Goal: Task Accomplishment & Management: Complete application form

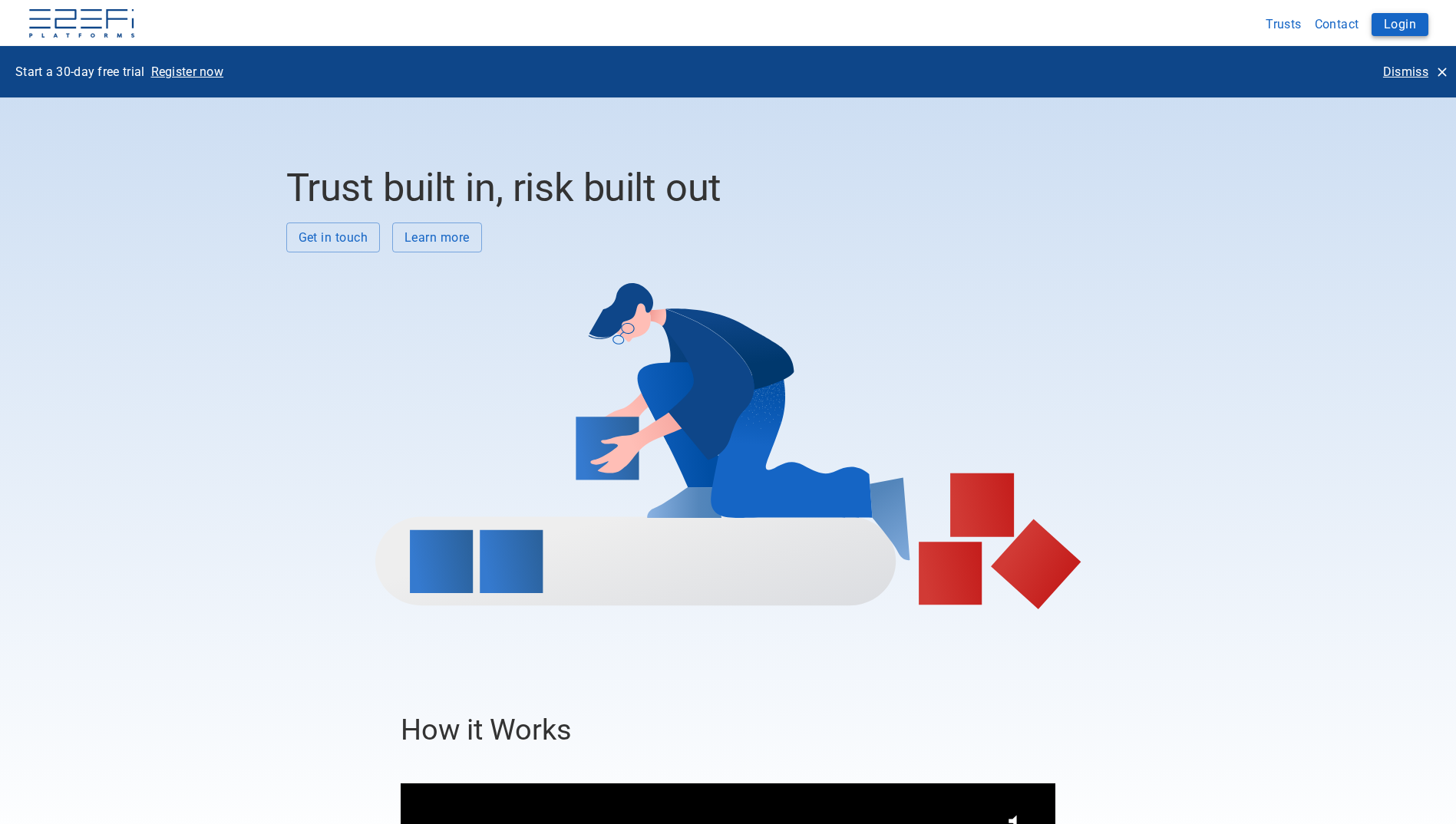
click at [1413, 18] on button "Login" at bounding box center [1399, 24] width 57 height 23
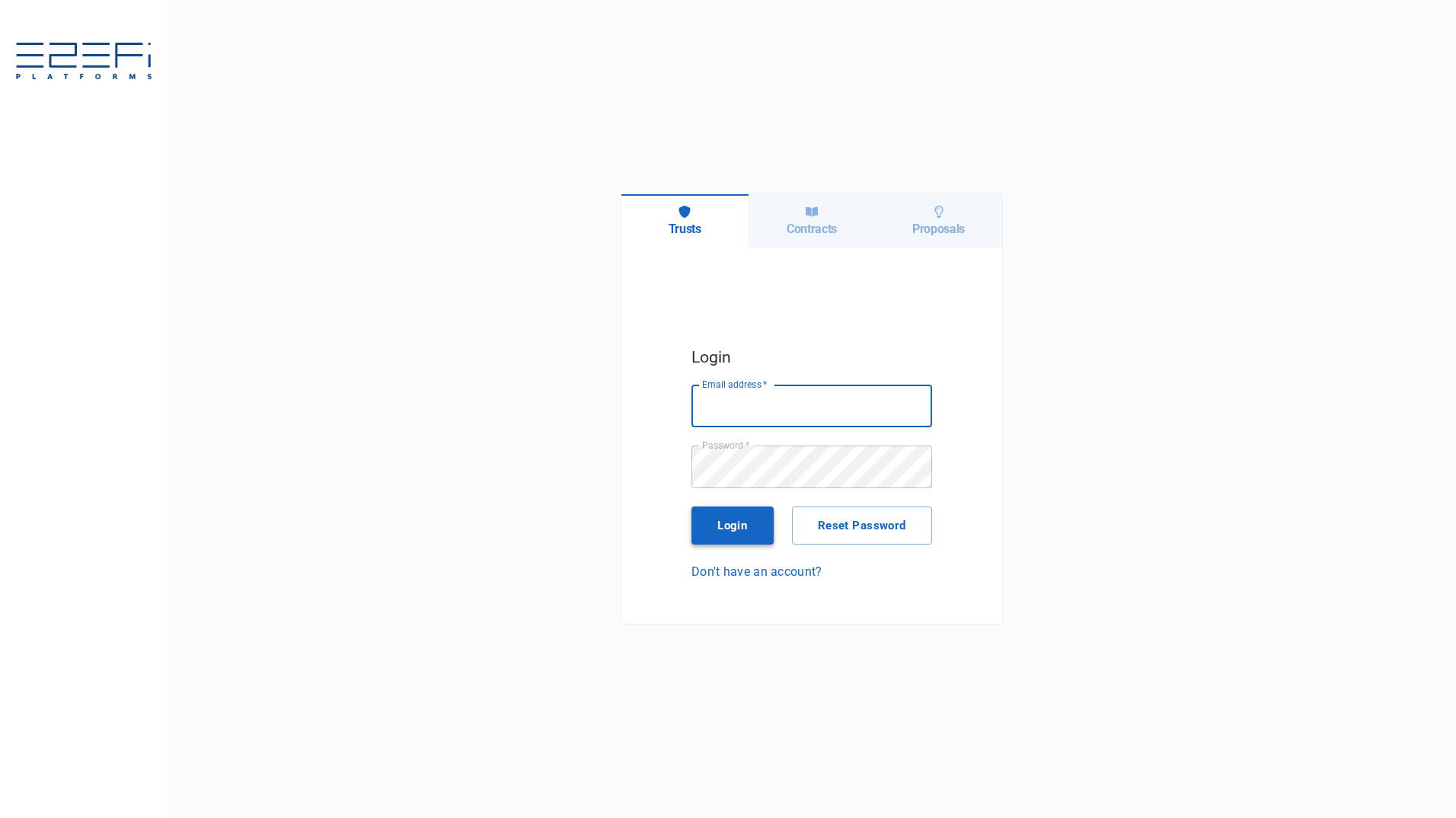
type input "[PERSON_NAME][EMAIL_ADDRESS][PERSON_NAME][DOMAIN_NAME]"
click at [734, 528] on button "Login" at bounding box center [732, 525] width 82 height 38
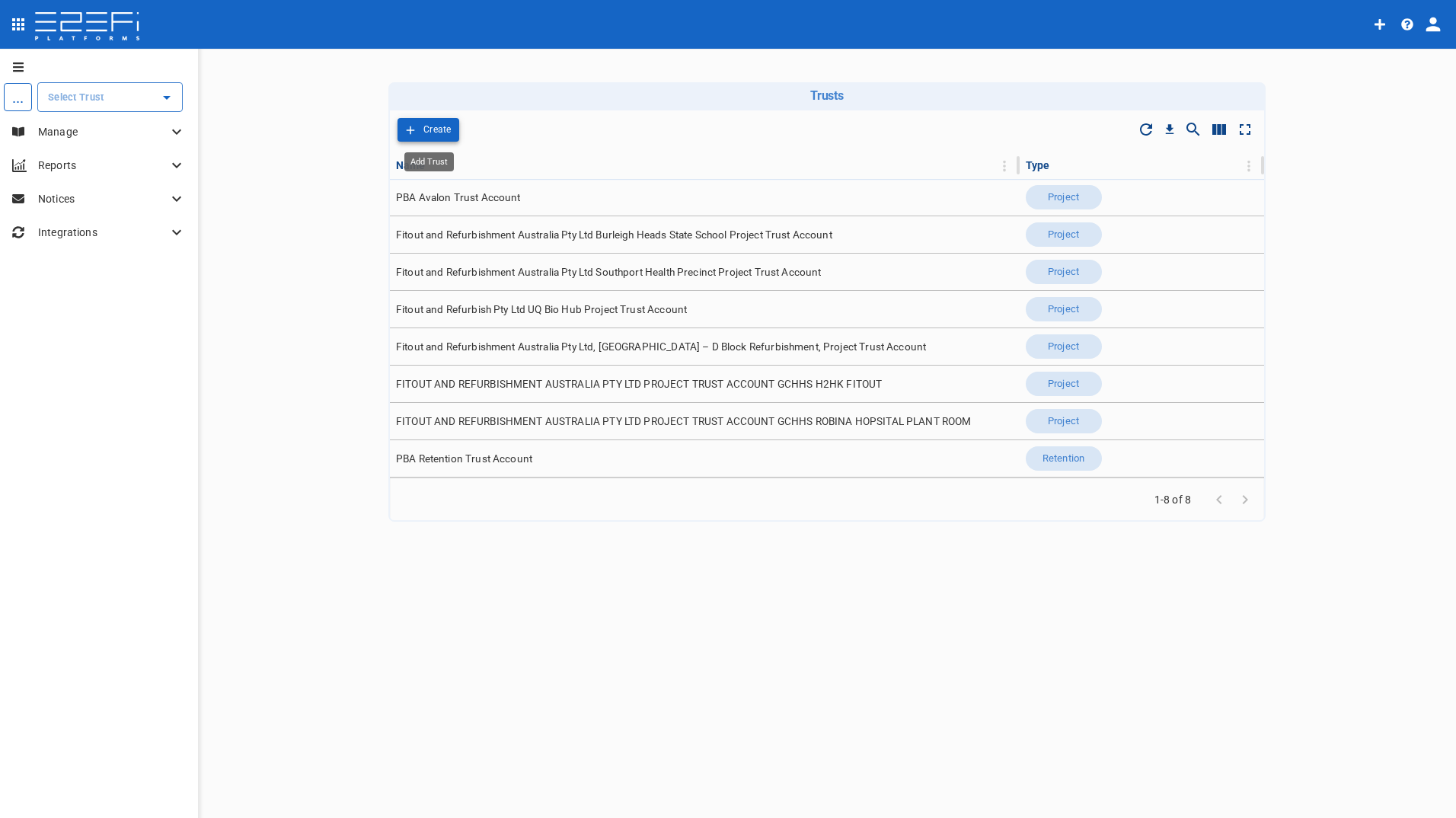
click at [442, 127] on p "Create" at bounding box center [437, 130] width 28 height 17
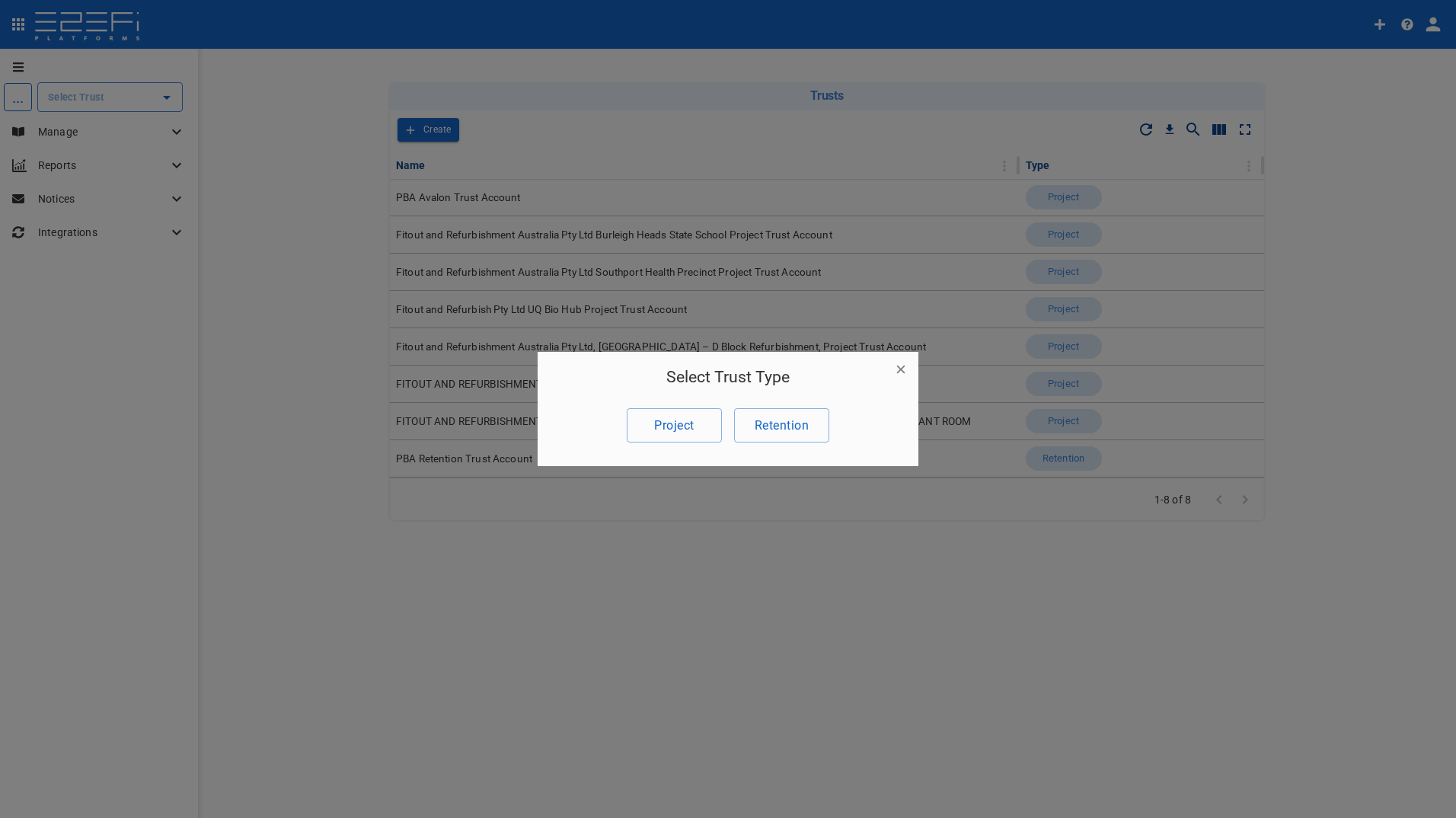
click at [905, 369] on icon "button" at bounding box center [901, 369] width 15 height 15
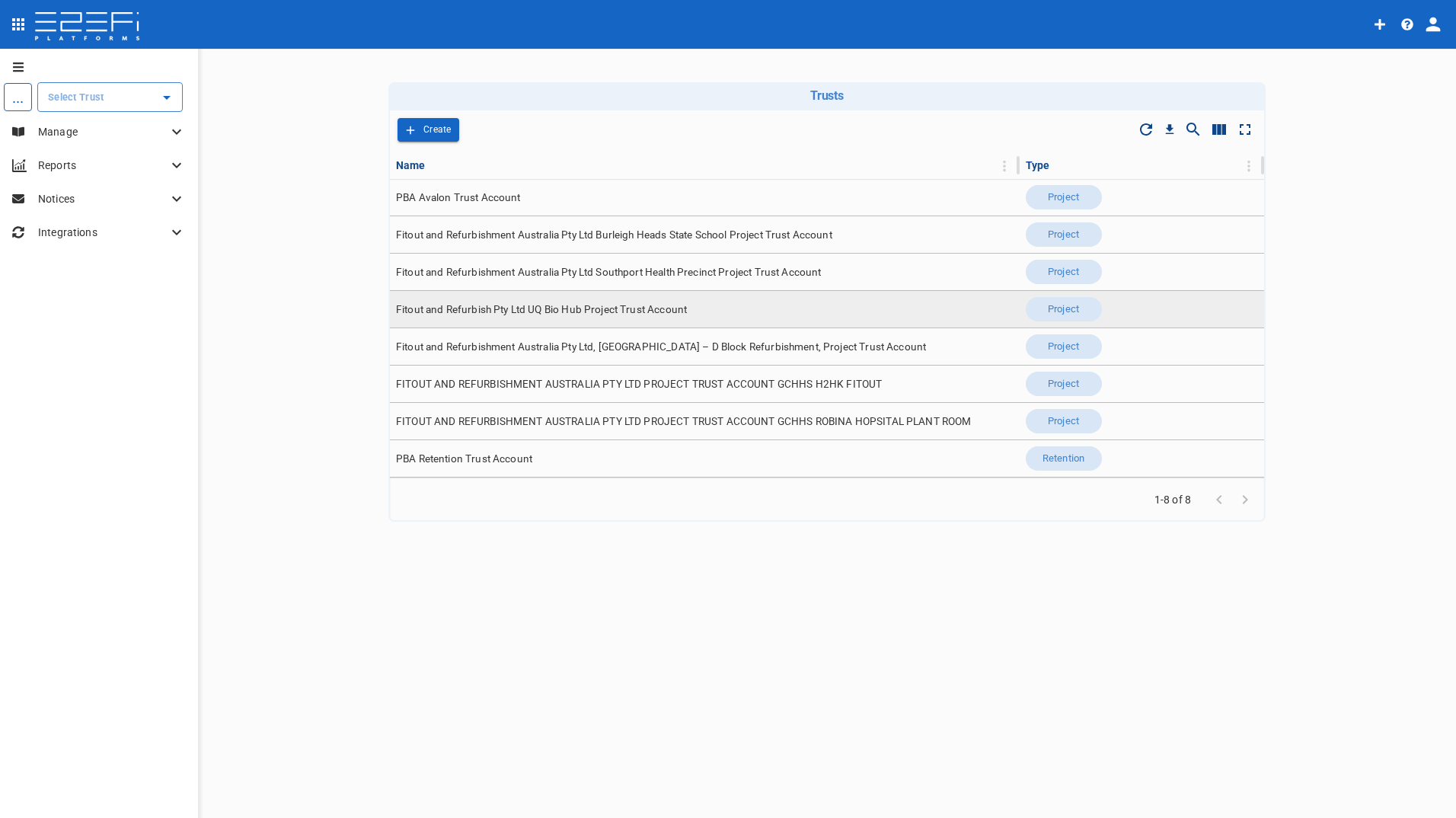
click at [502, 302] on span "Fitout and Refurbish Pty Ltd UQ Bio Hub Project Trust Account" at bounding box center [541, 309] width 291 height 14
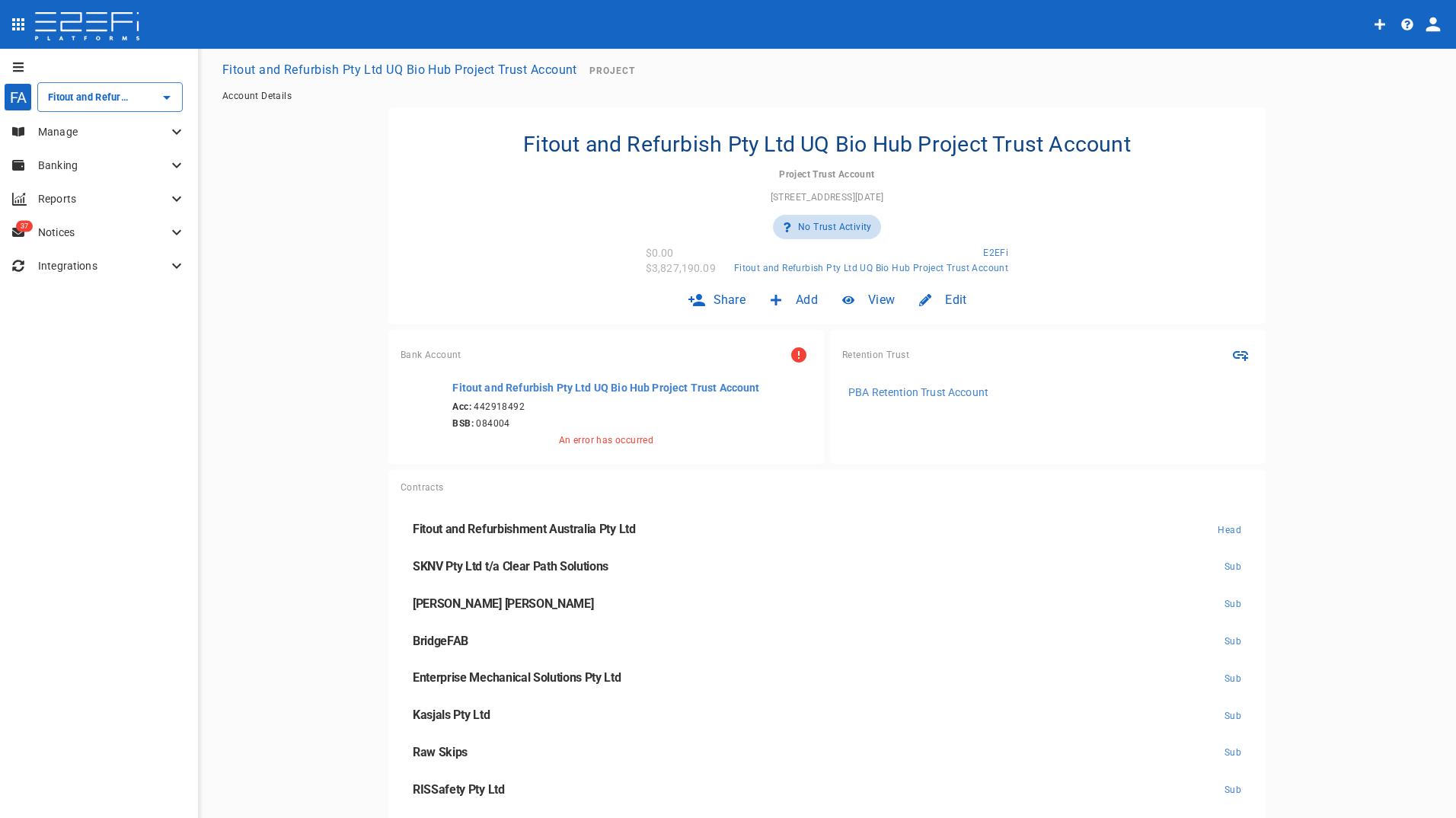
click at [62, 168] on p "Banking" at bounding box center [102, 164] width 129 height 15
click at [57, 124] on p "Manage" at bounding box center [102, 132] width 129 height 15
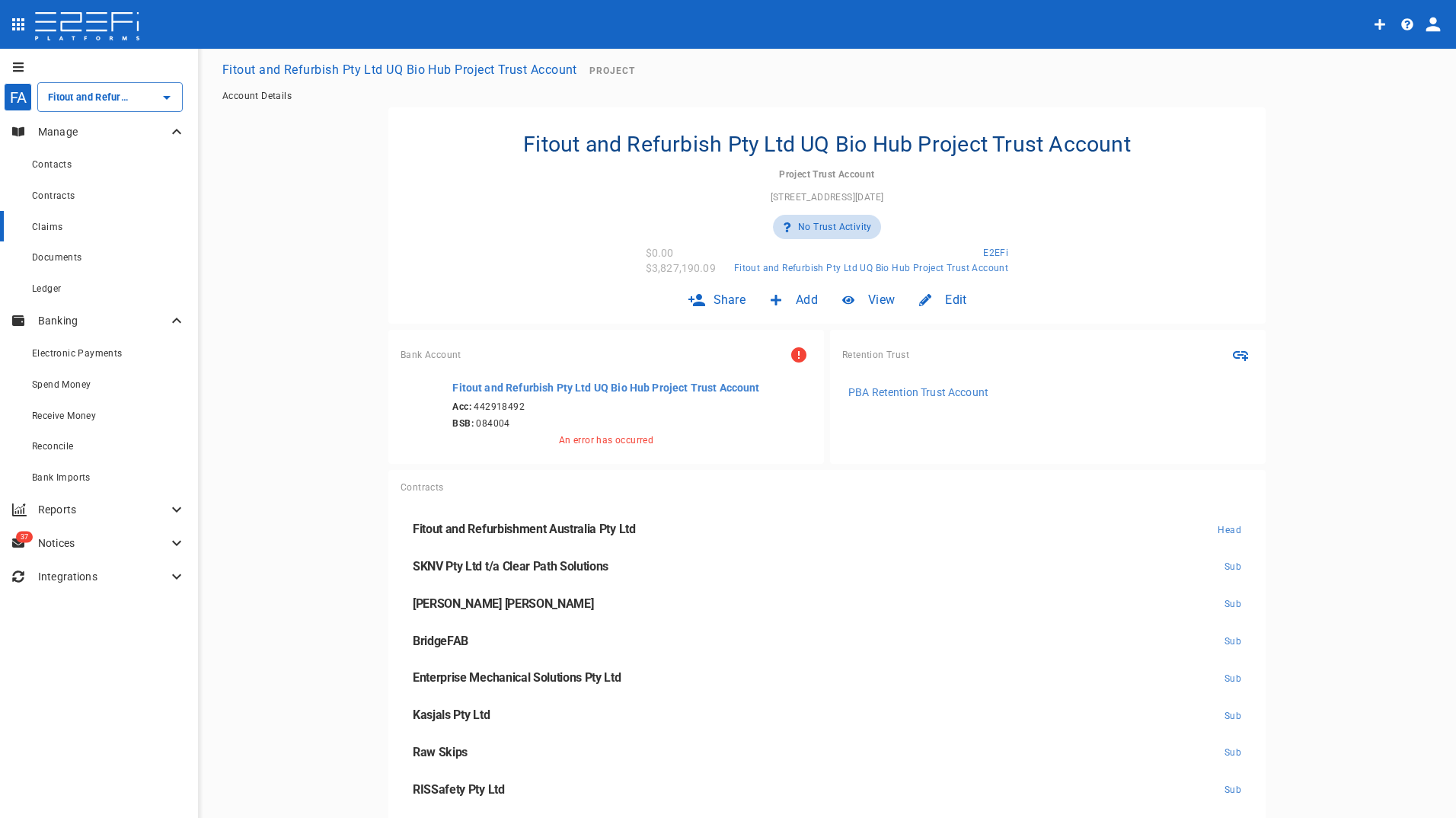
click at [55, 226] on span "Claims" at bounding box center [47, 227] width 31 height 11
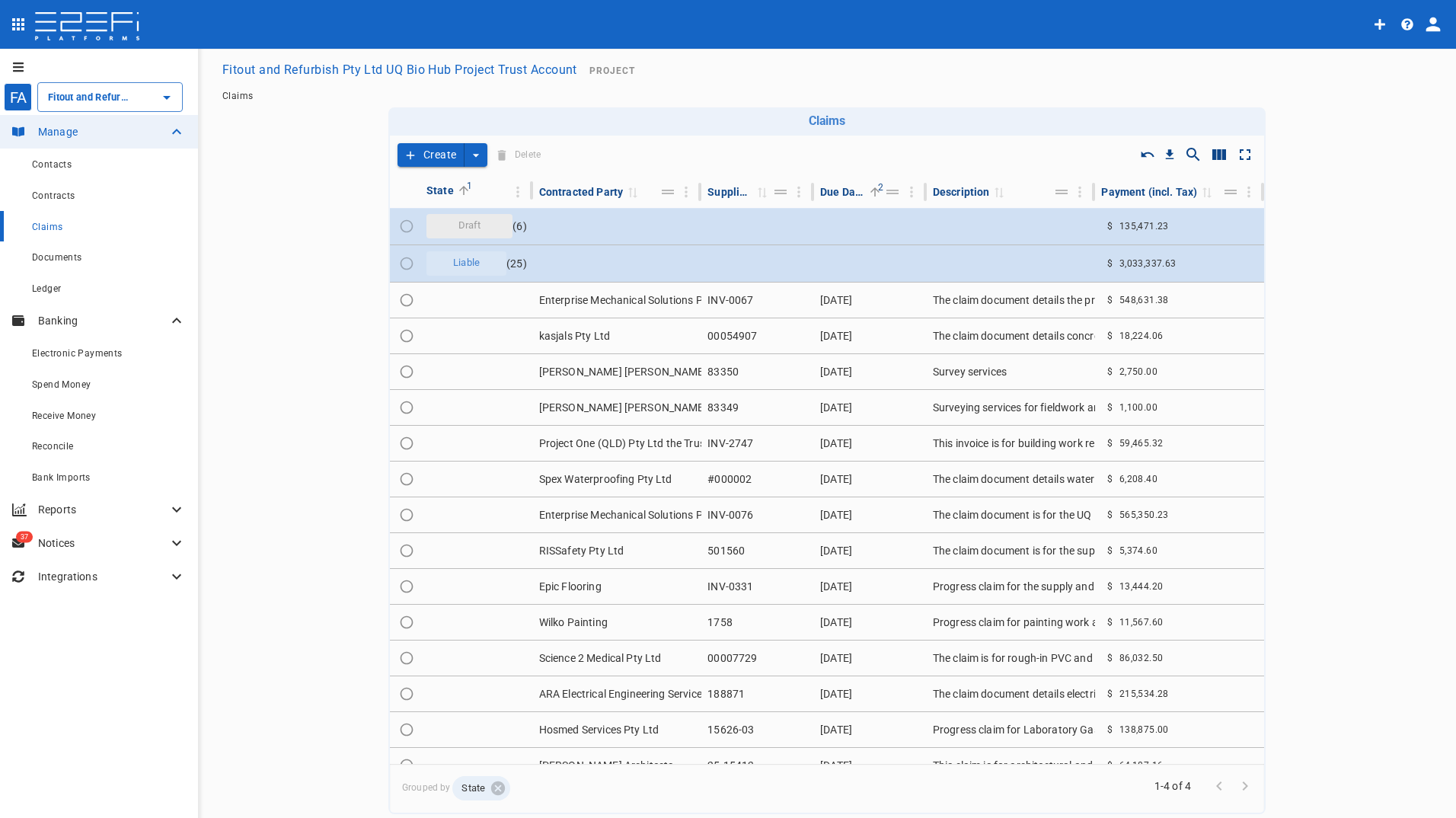
click at [424, 157] on button "Create" at bounding box center [431, 155] width 67 height 23
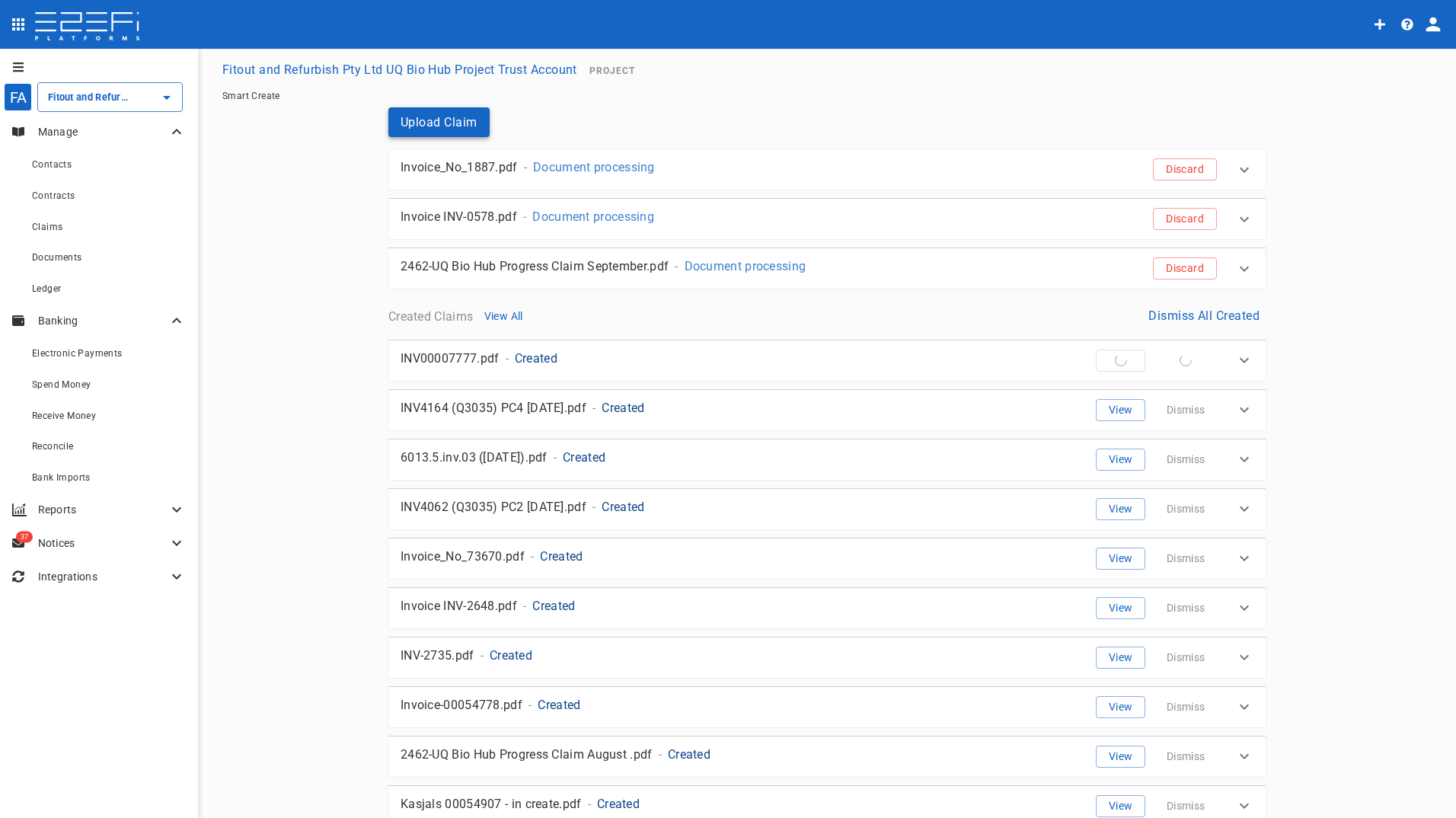
click at [442, 117] on button "Upload Claim" at bounding box center [438, 122] width 101 height 30
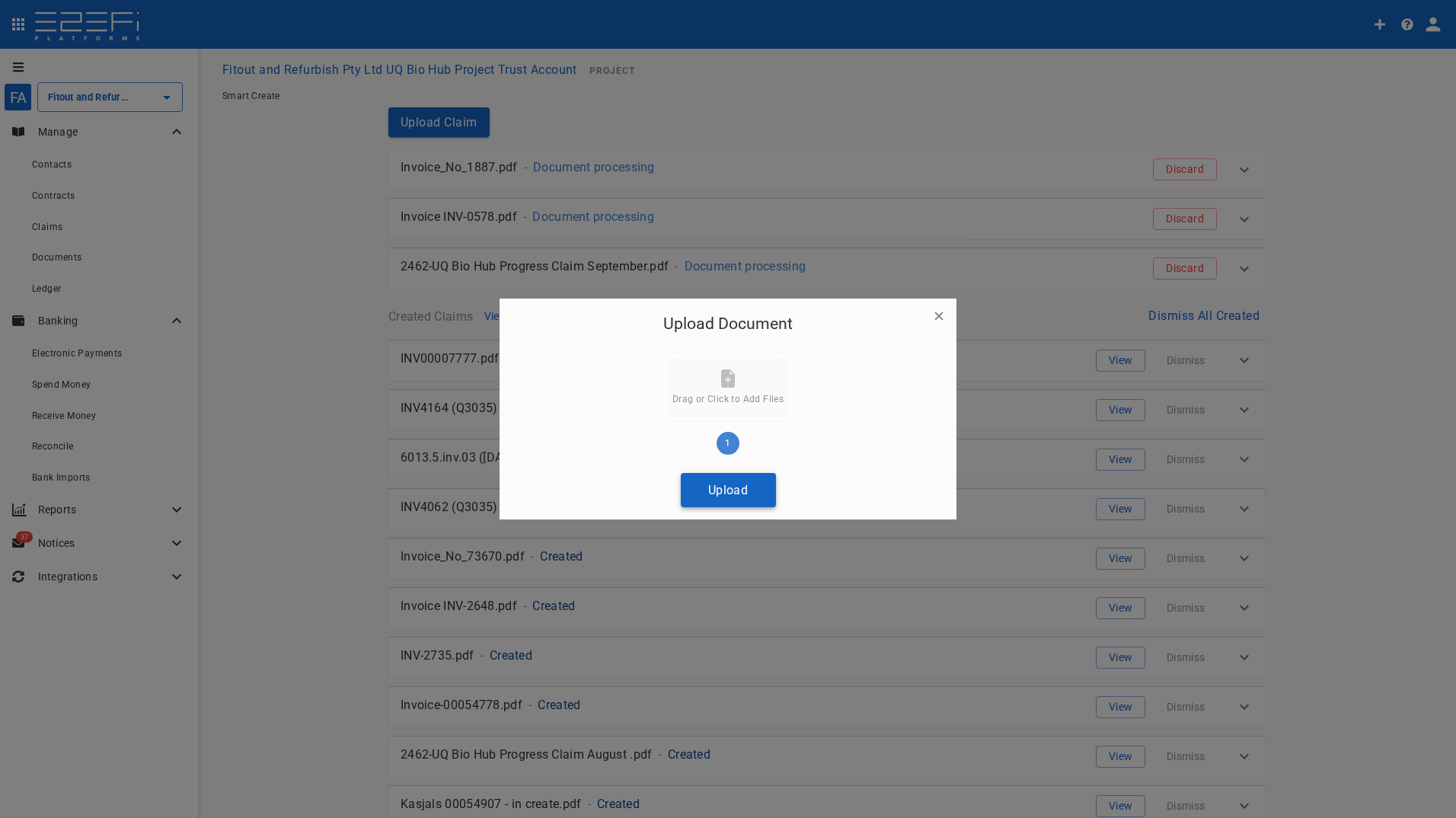
click at [744, 495] on button "Upload" at bounding box center [728, 490] width 95 height 34
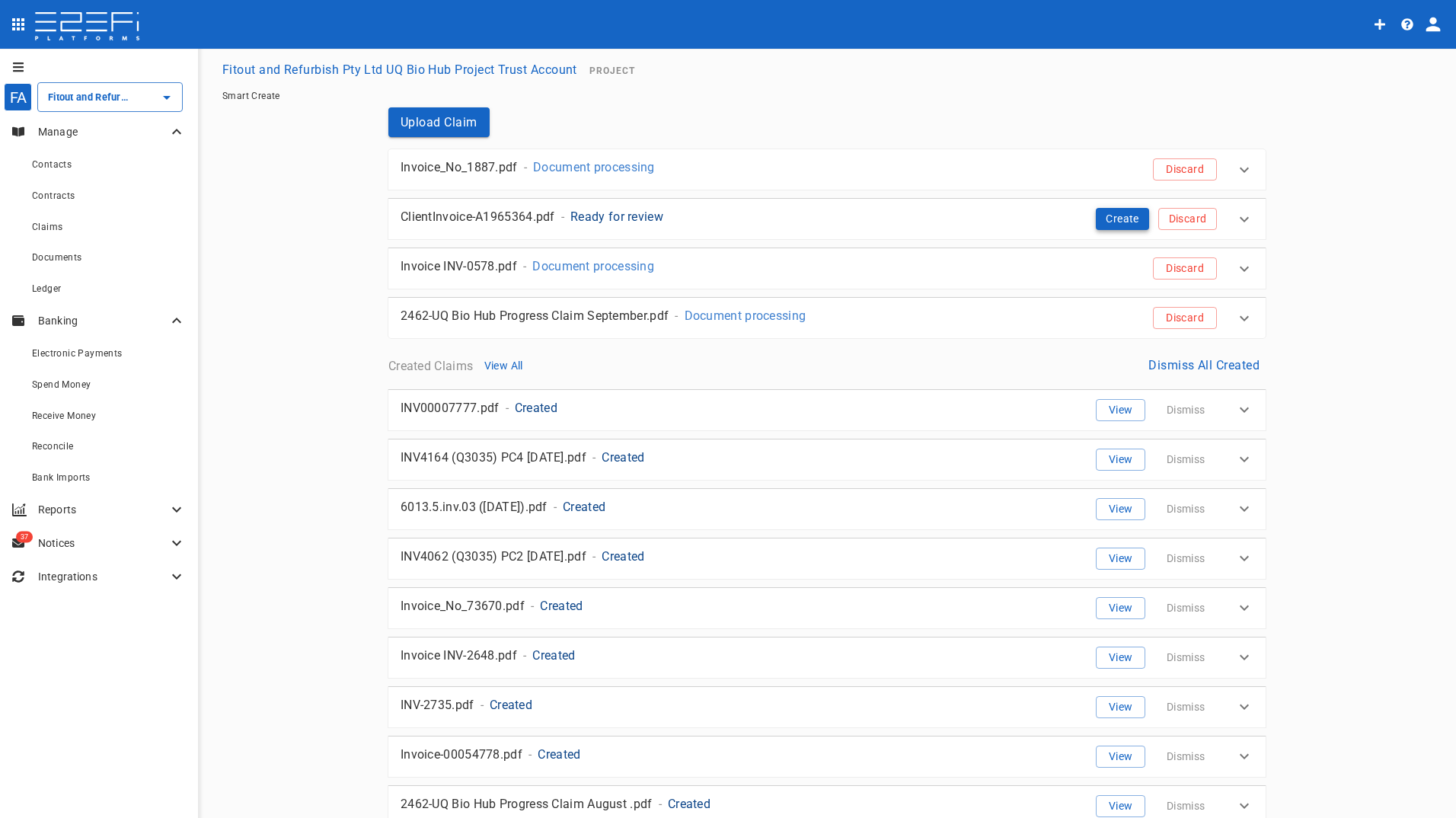
click at [1109, 219] on button "Create" at bounding box center [1123, 219] width 53 height 22
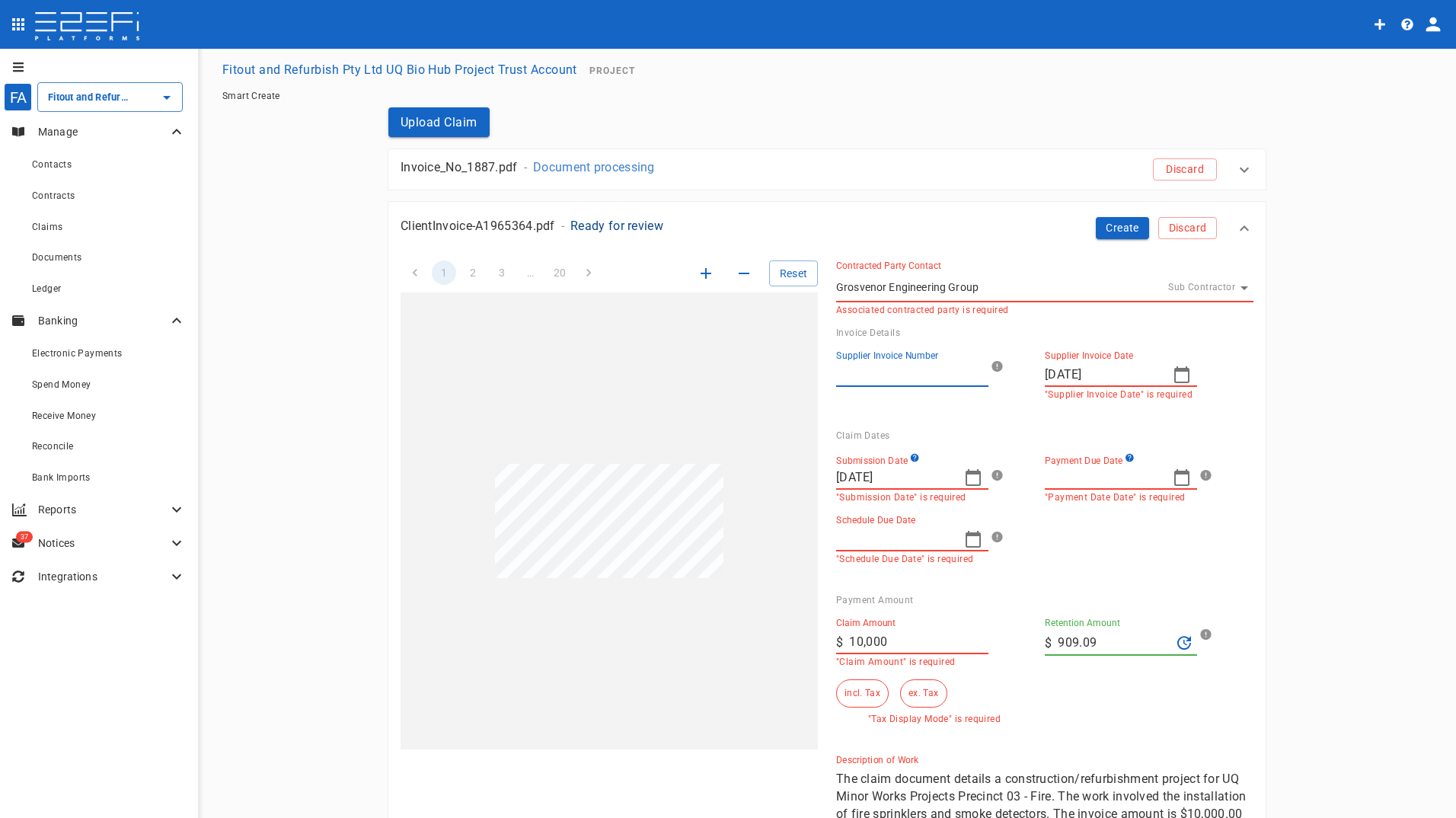
type input "29/09/2025"
type input "30/09/2025"
type input "10,000"
type input "909.09"
type textarea "The claim document details a construction/refurbishment project for UQ Minor Wo…"
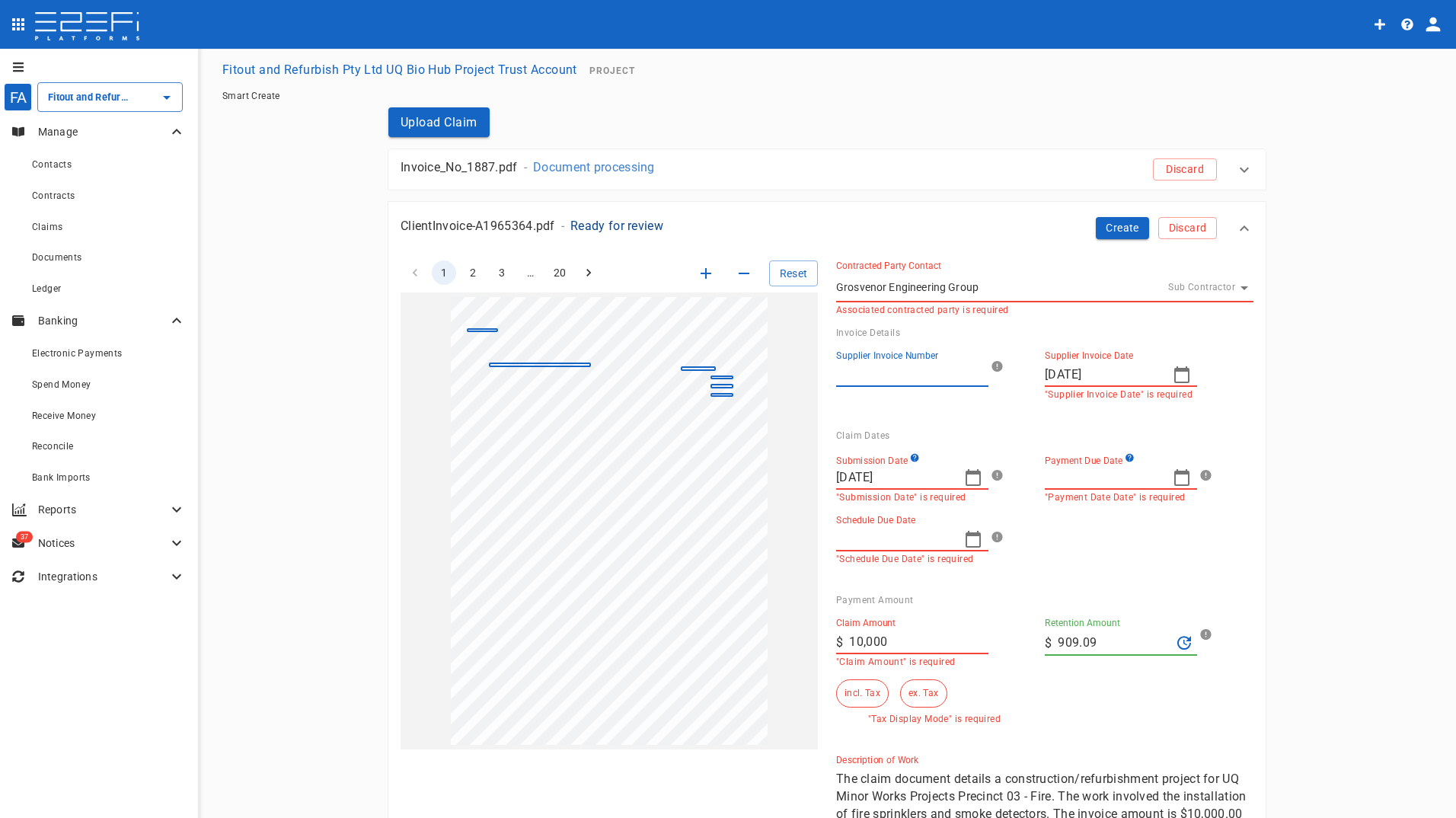
click at [901, 374] on input "Supplier Invoice Number" at bounding box center [912, 374] width 153 height 24
type input "A1965364"
click at [1100, 481] on input "Payment Due Date" at bounding box center [1102, 477] width 116 height 24
click at [1082, 470] on input "Payment Due Date" at bounding box center [1102, 477] width 116 height 24
type input "31/10/2025"
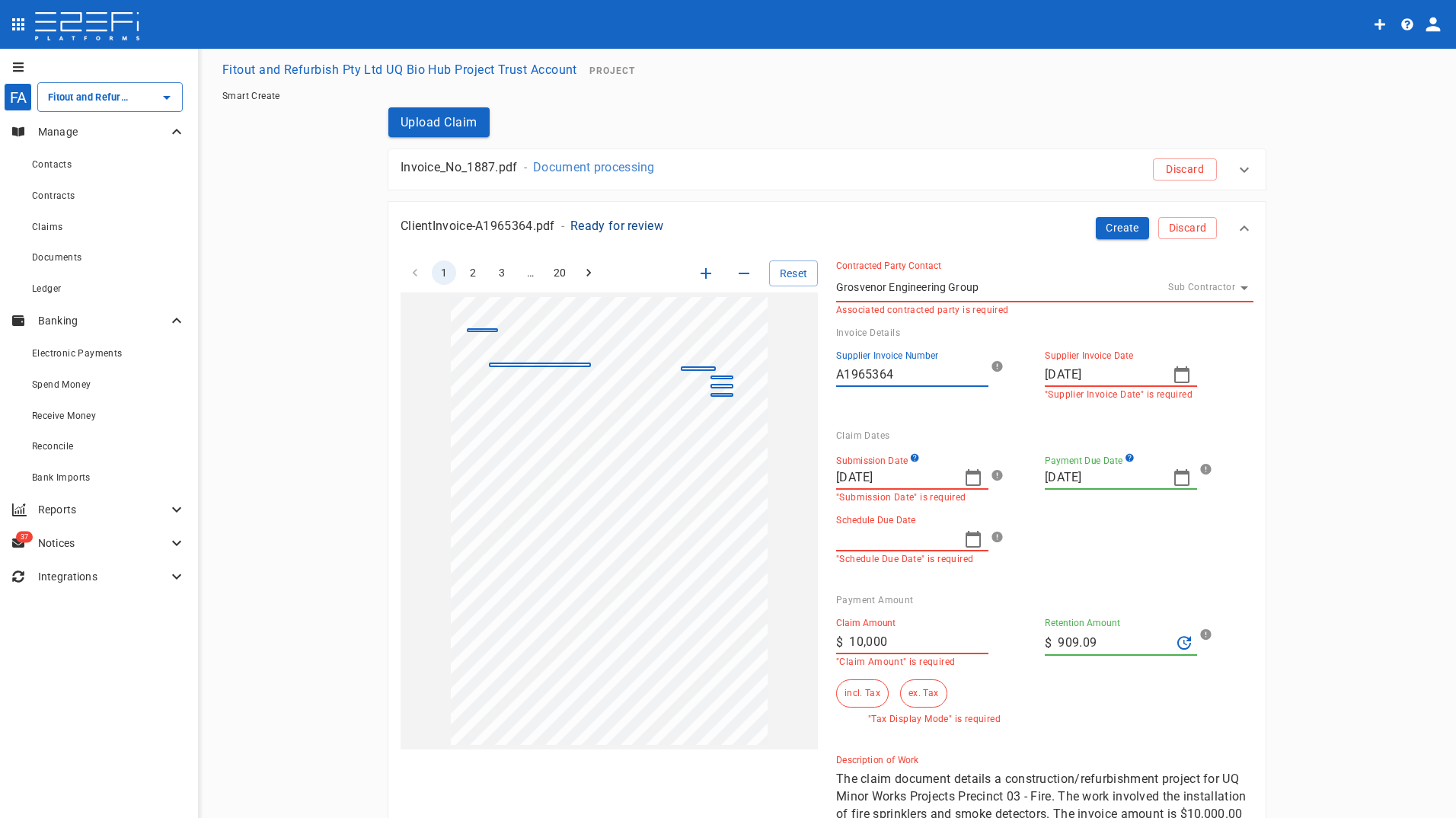
click at [919, 541] on input "Schedule Due Date" at bounding box center [894, 539] width 116 height 24
click at [1046, 535] on div "Submission Date 30/09/2025 "Submission Date" is required Payment Due Date 31/10…" at bounding box center [1032, 503] width 417 height 124
drag, startPoint x: 1095, startPoint y: 639, endPoint x: 1000, endPoint y: 633, distance: 95.2
click at [1008, 633] on div "Claim Amount ​ $ 10,000 "Claim Amount" is required Retention Amount ​ $ 909.09 …" at bounding box center [1032, 665] width 417 height 119
type input "0"
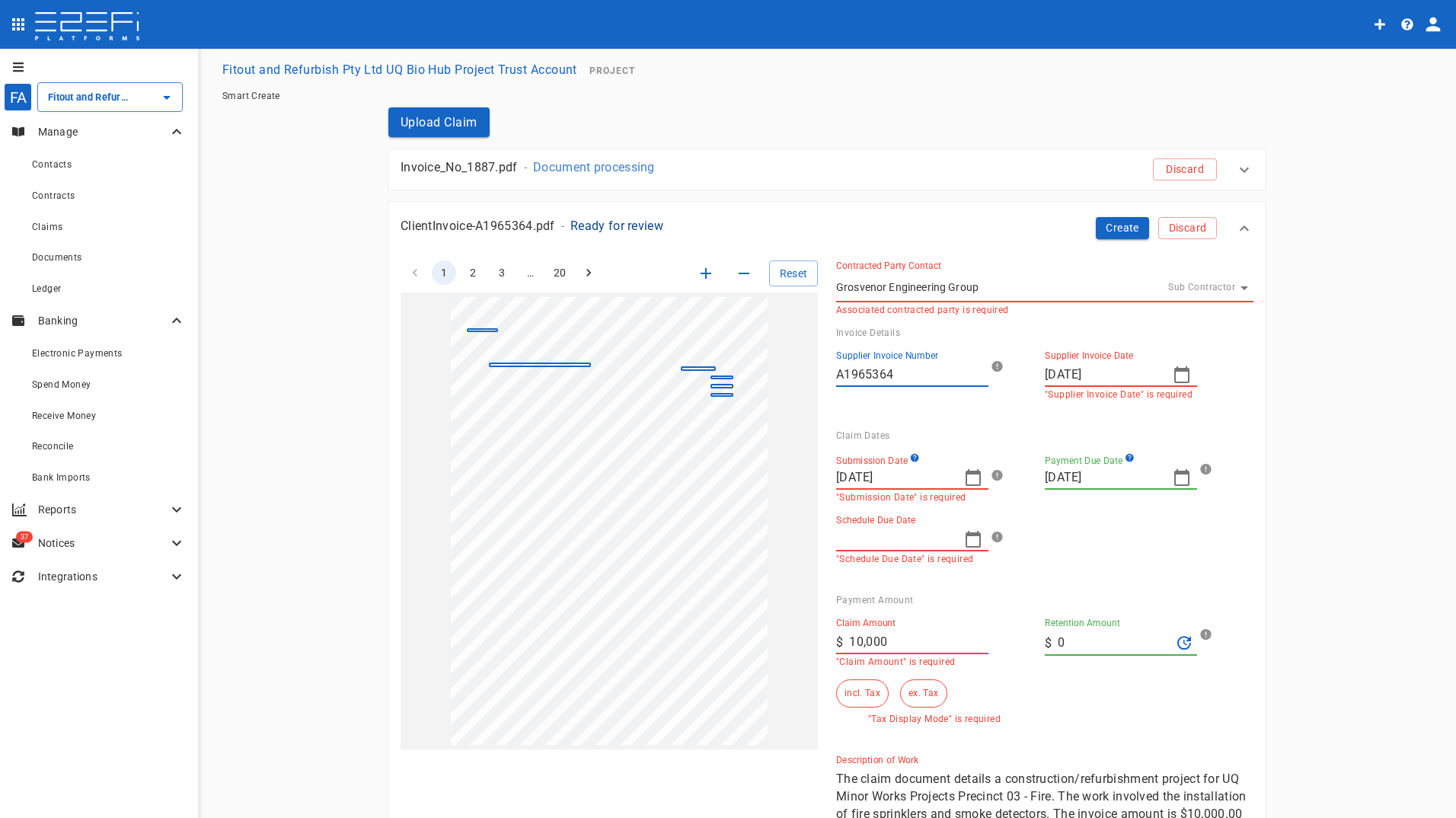
drag, startPoint x: 1245, startPoint y: 542, endPoint x: 1058, endPoint y: 596, distance: 194.6
click at [1241, 542] on div "Claim Dates Submission Date 30/09/2025 "Submission Date" is required Payment Du…" at bounding box center [1038, 500] width 430 height 164
click at [917, 690] on button "ex. Tax" at bounding box center [923, 694] width 46 height 28
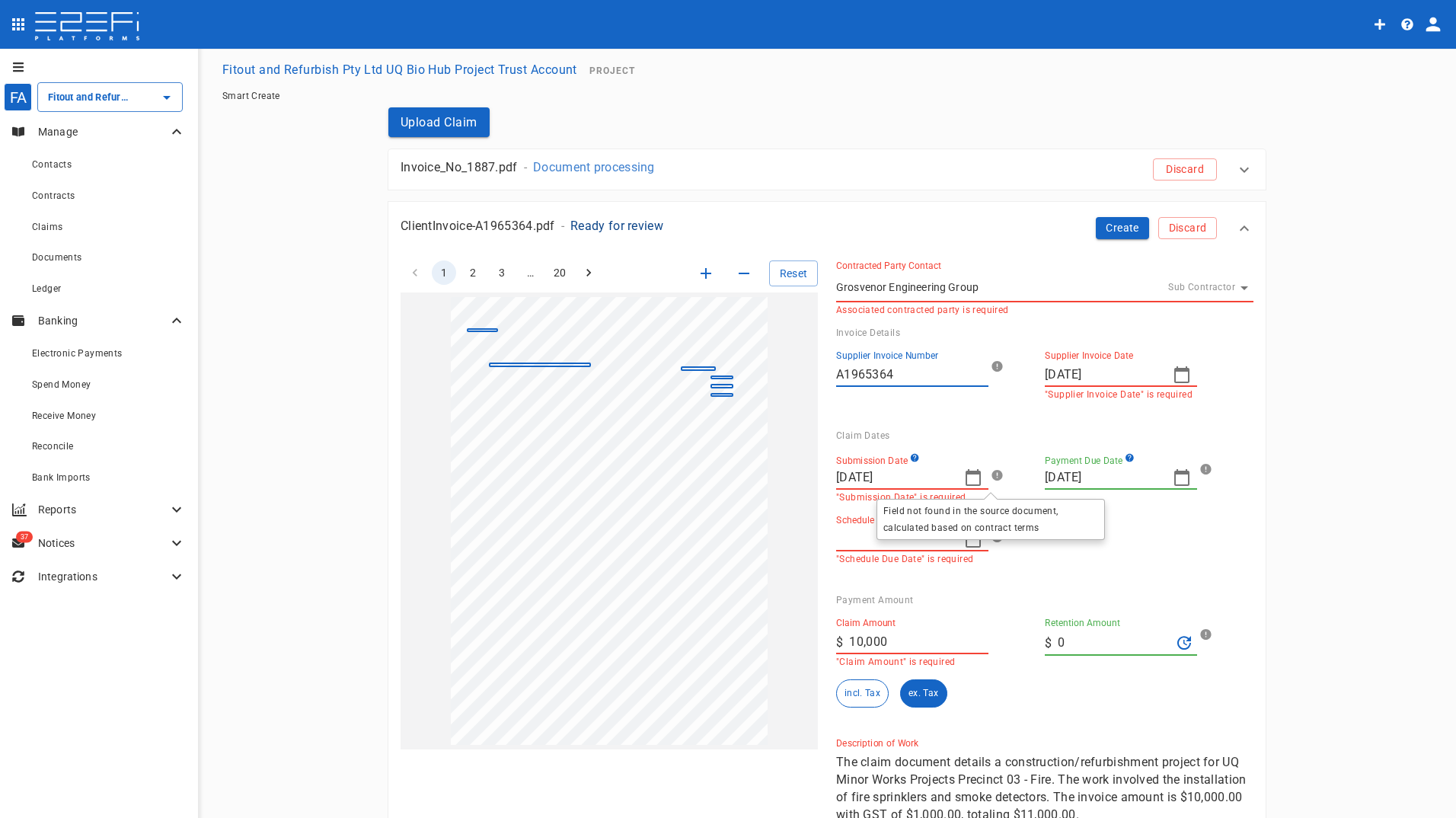
click at [991, 474] on icon at bounding box center [997, 476] width 11 height 11
click at [964, 477] on icon "button" at bounding box center [972, 477] width 18 height 18
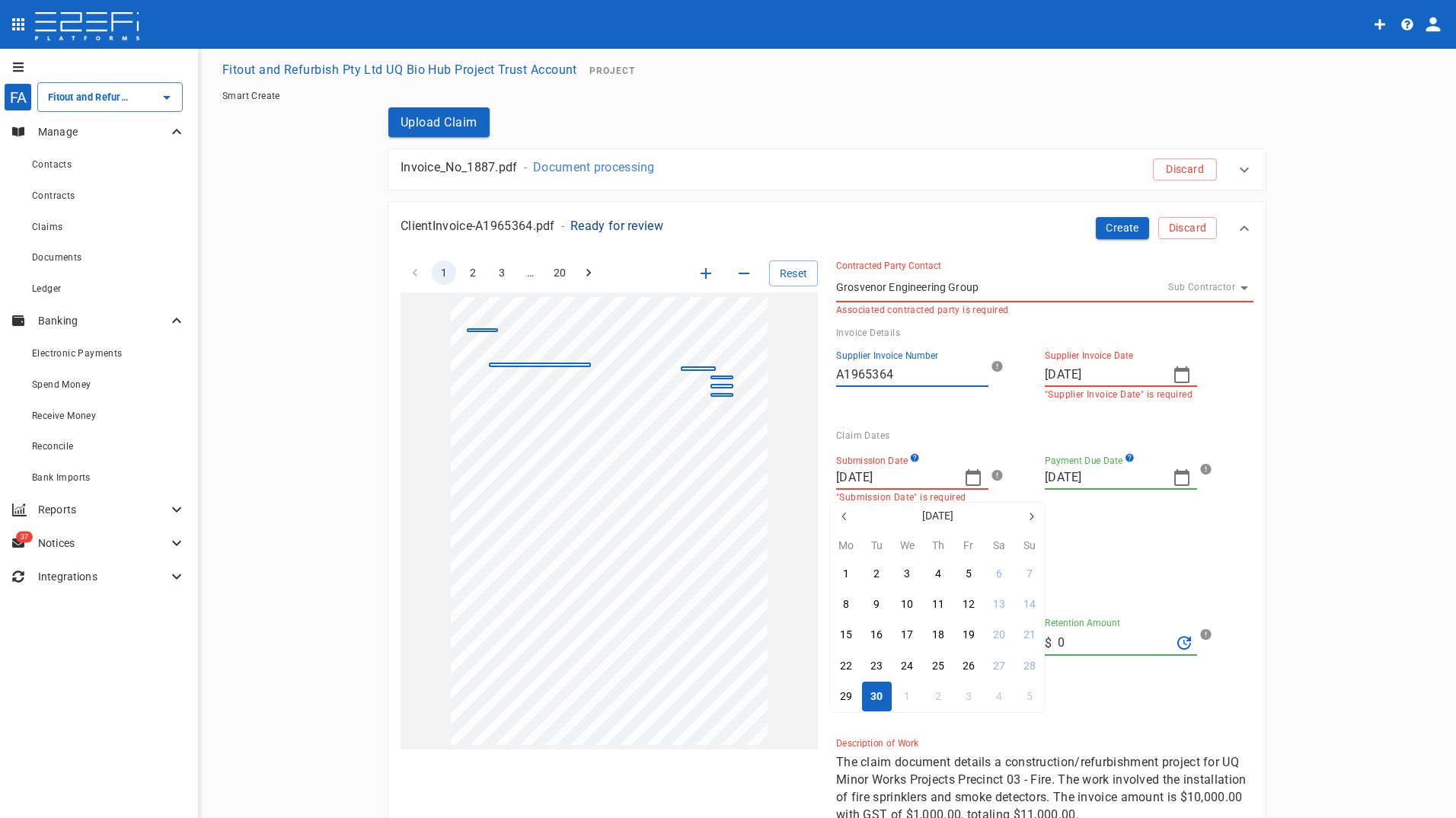
click at [1112, 530] on div at bounding box center [728, 409] width 1456 height 818
click at [965, 539] on icon "button" at bounding box center [972, 539] width 18 height 18
click at [994, 535] on div at bounding box center [728, 409] width 1456 height 818
click at [994, 537] on icon at bounding box center [997, 537] width 11 height 11
click at [915, 544] on input "Schedule Due Date" at bounding box center [894, 539] width 116 height 24
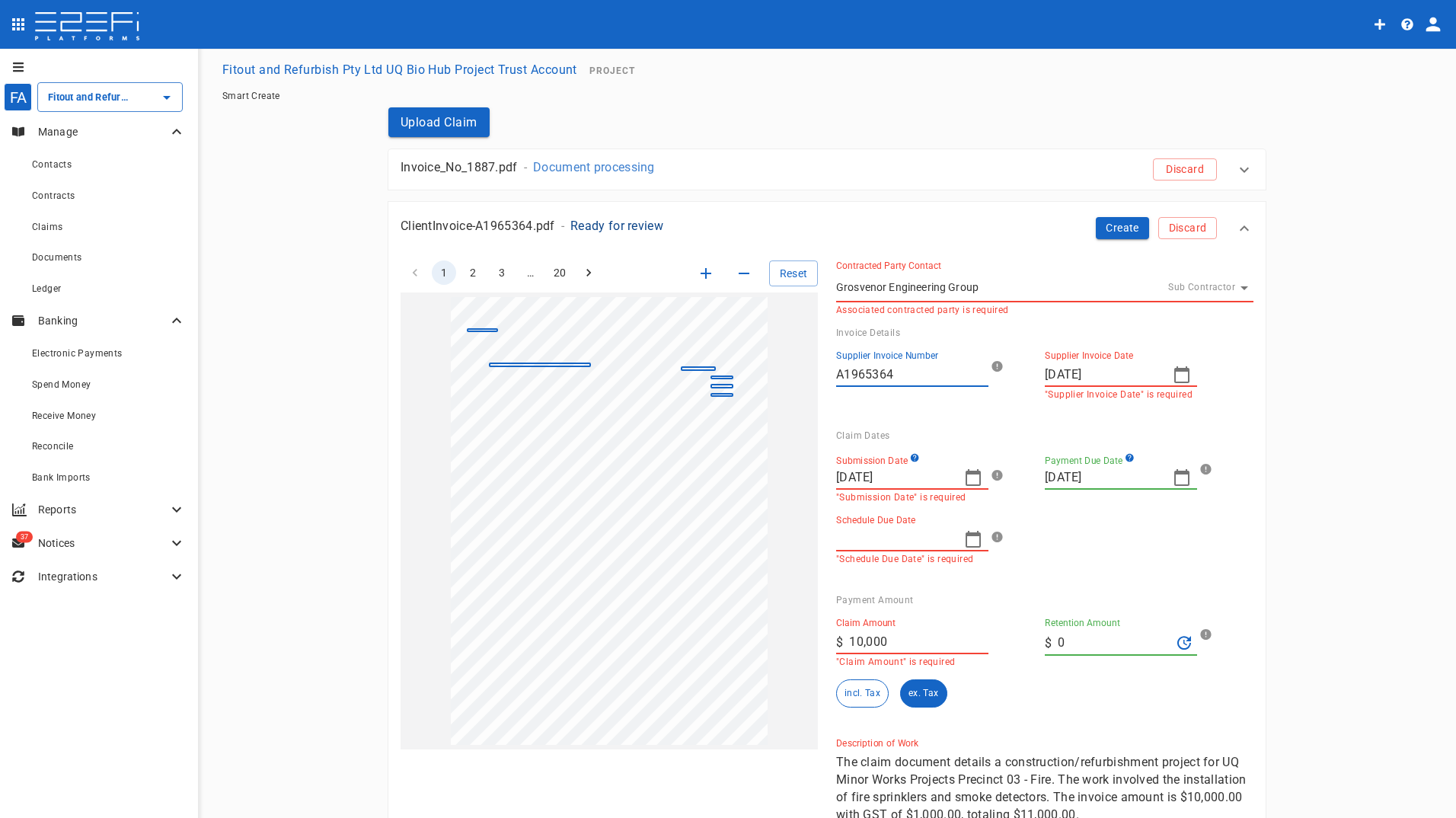
drag, startPoint x: 1077, startPoint y: 365, endPoint x: 1098, endPoint y: 369, distance: 21.4
click at [1077, 365] on input "29/09/2025" at bounding box center [1102, 374] width 116 height 24
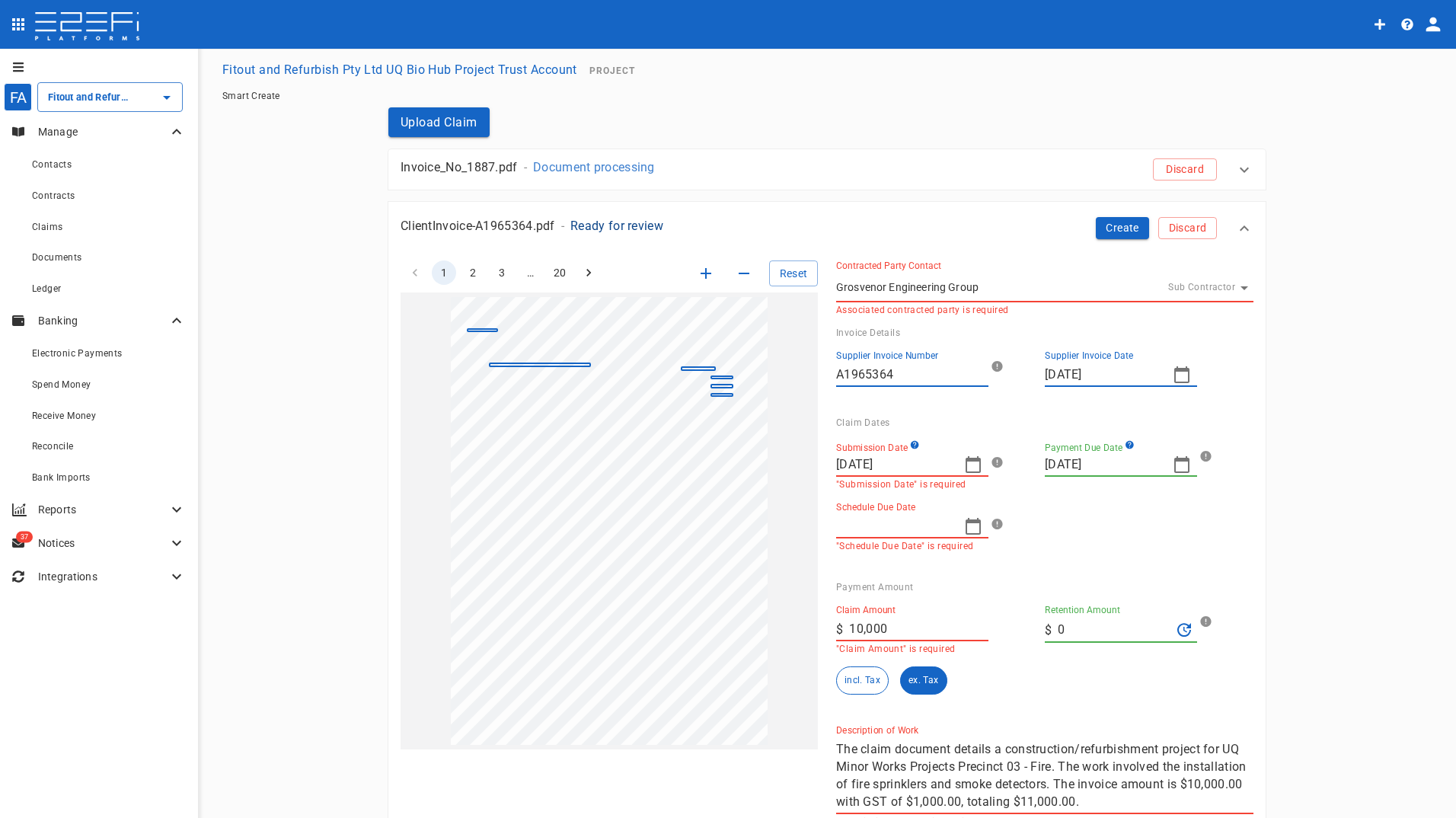
click at [1174, 372] on icon "button" at bounding box center [1181, 374] width 15 height 16
click at [1050, 588] on div "29" at bounding box center [1055, 581] width 13 height 16
click at [964, 463] on icon "button" at bounding box center [972, 464] width 18 height 18
click at [872, 685] on div "30" at bounding box center [877, 683] width 13 height 16
type input "05/11/2025"
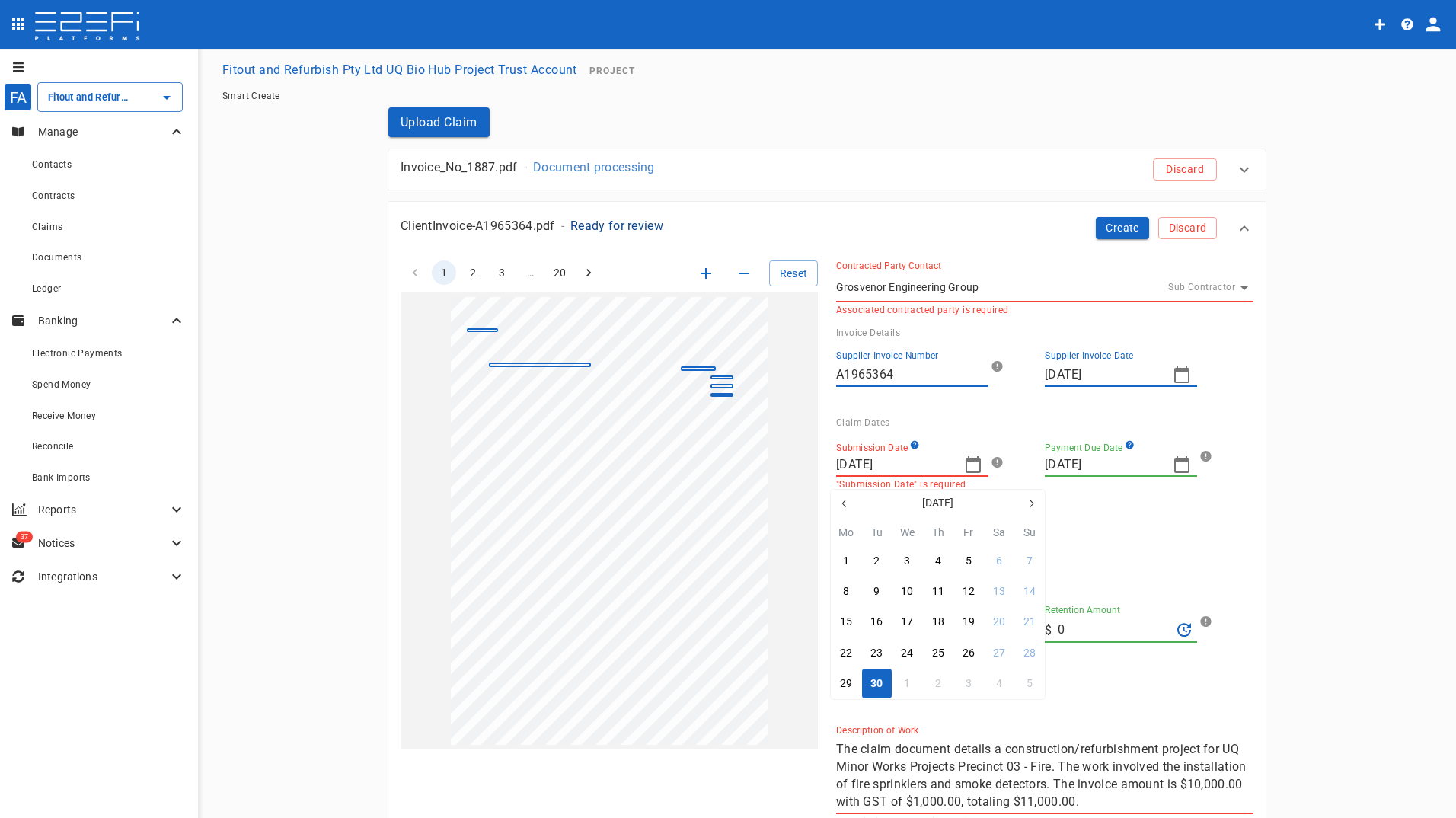
type input "22/10/2025"
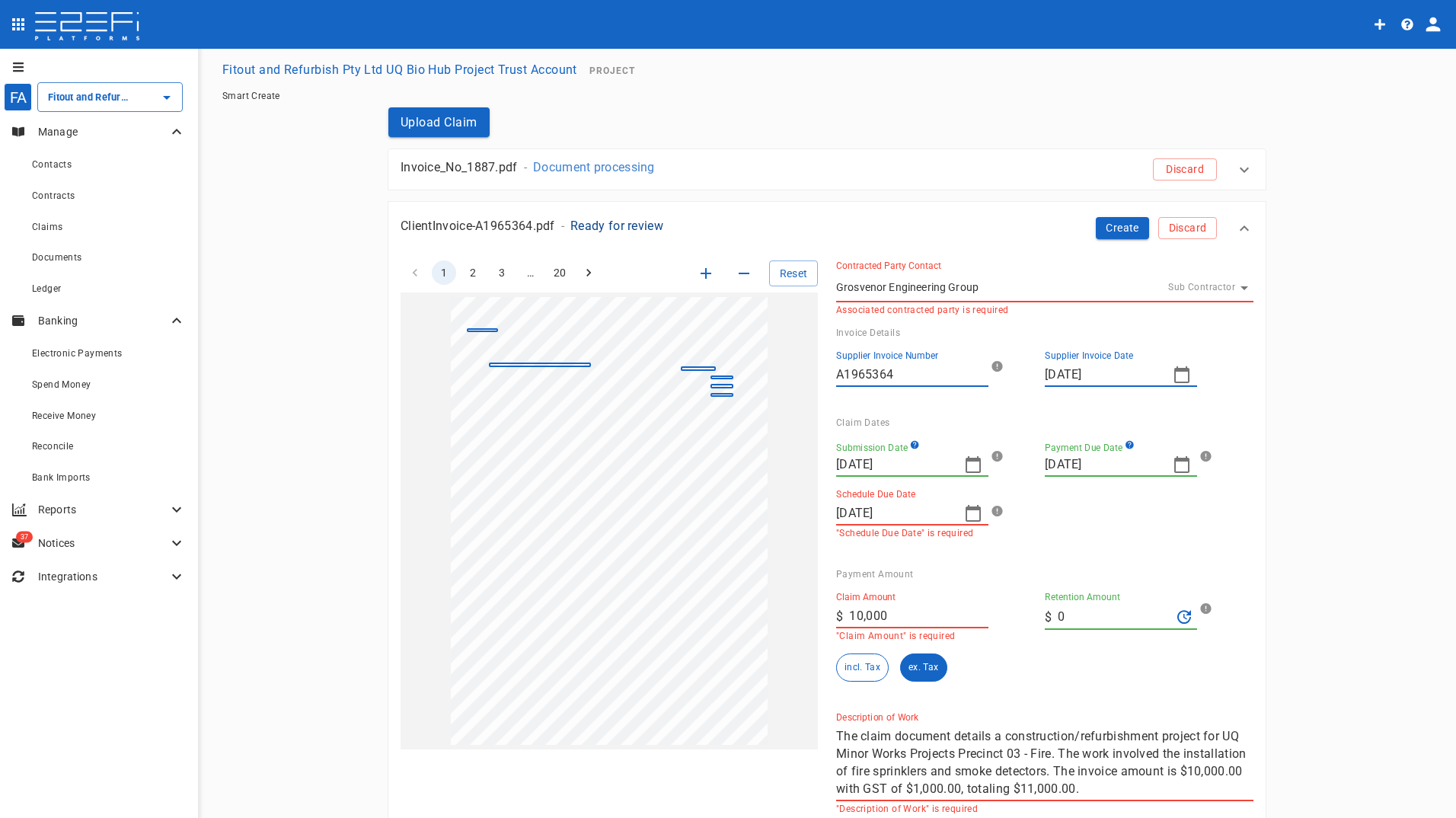
click at [1089, 531] on div "Submission Date 30/09/2025 Payment Due Date 05/11/2025 Schedule Due Date 22/10/…" at bounding box center [1032, 483] width 417 height 110
click at [1106, 224] on button "Create" at bounding box center [1123, 228] width 53 height 22
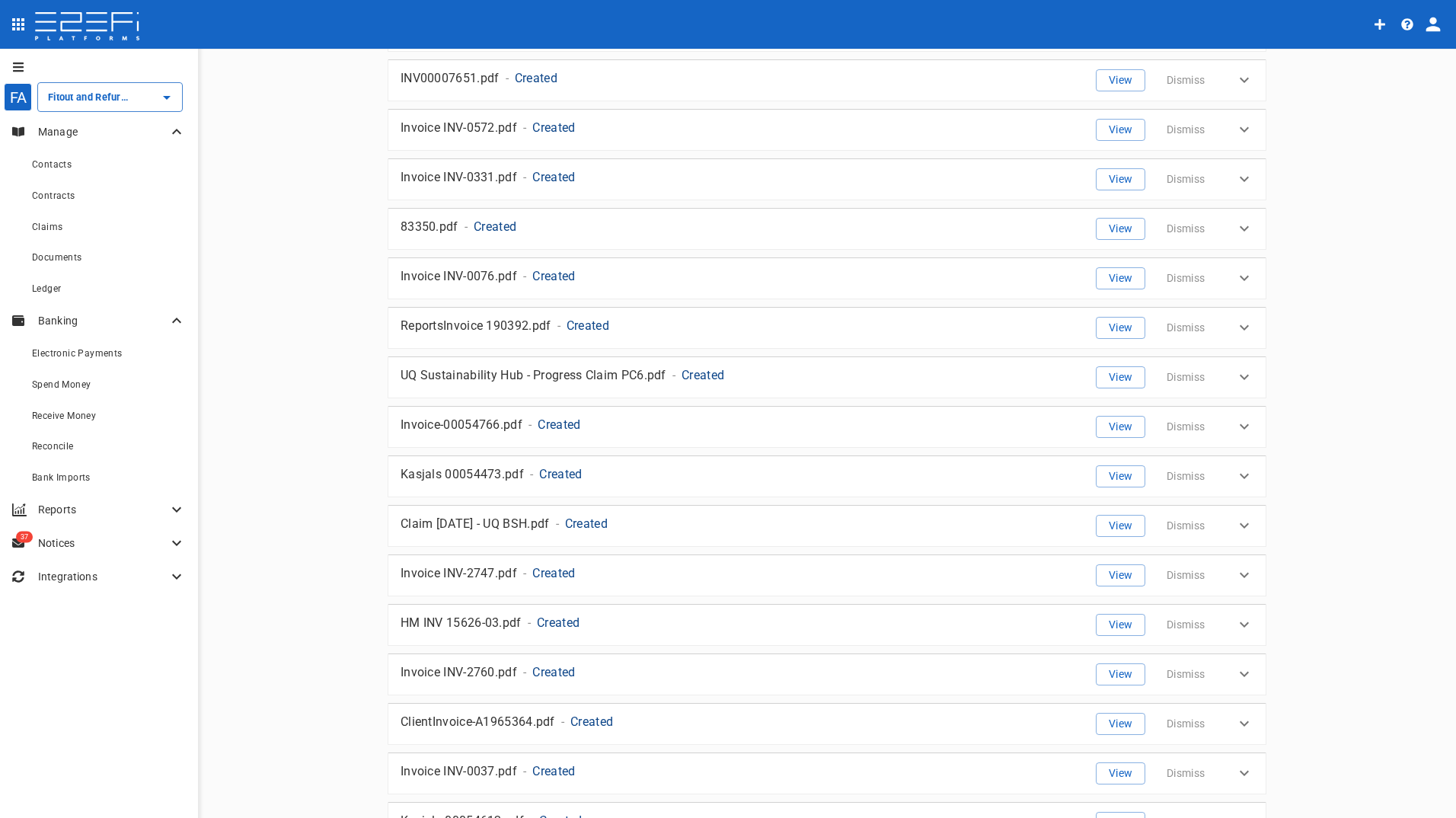
scroll to position [2189, 0]
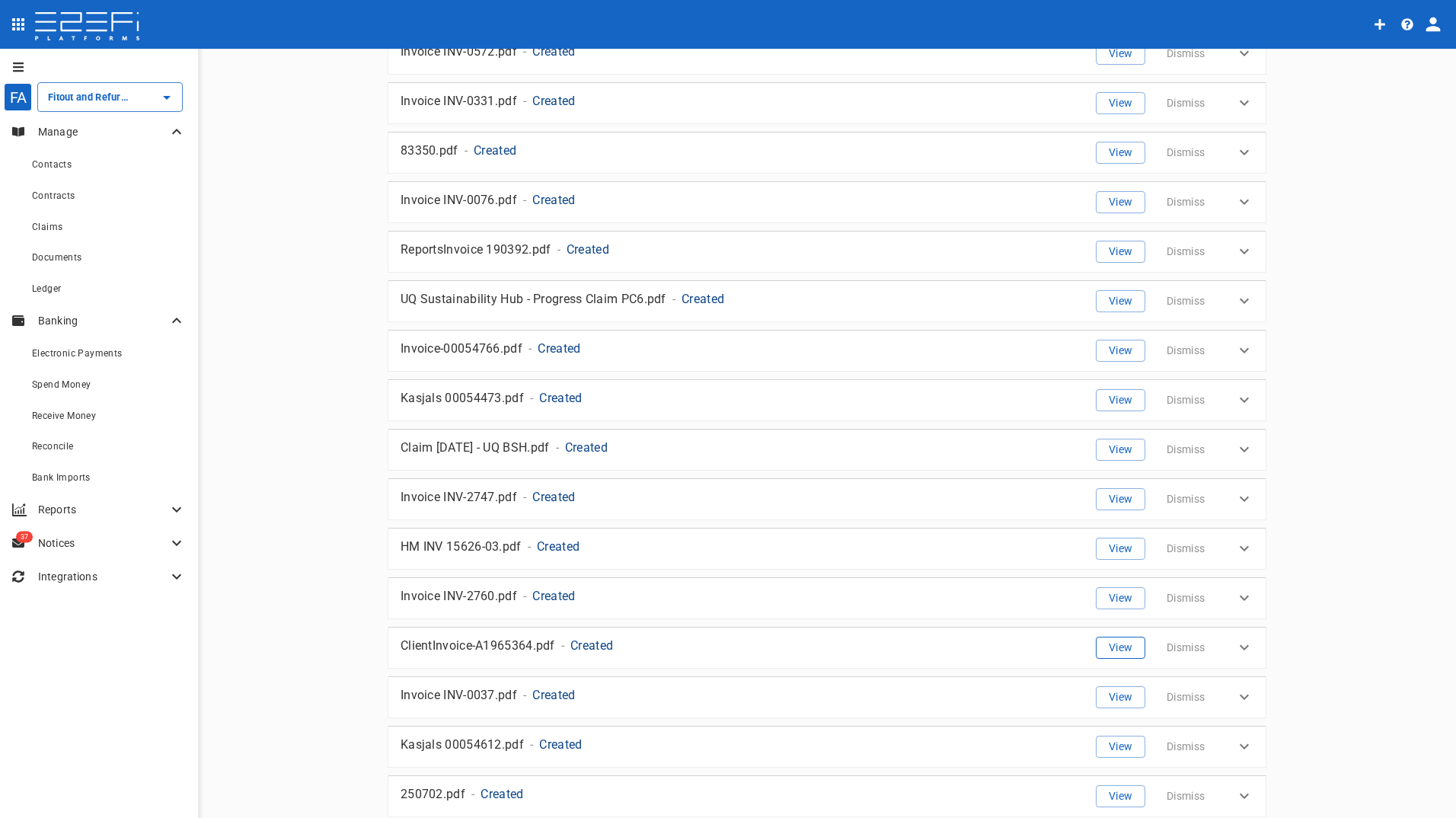
click at [1111, 644] on button "View" at bounding box center [1120, 648] width 49 height 22
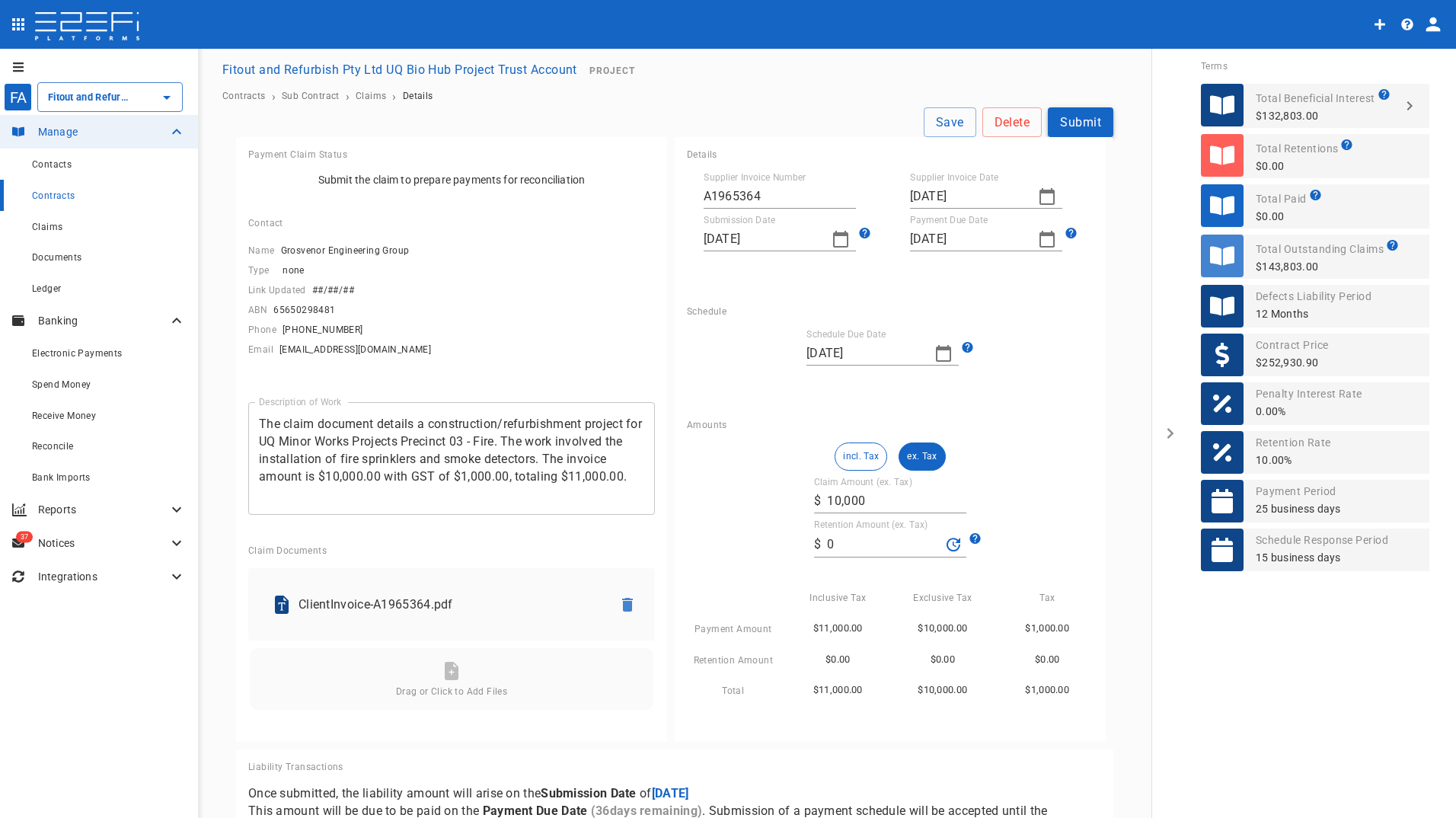
drag, startPoint x: 1065, startPoint y: 116, endPoint x: 1335, endPoint y: 147, distance: 271.8
click at [1066, 116] on button "Submit" at bounding box center [1080, 122] width 66 height 30
